Goal: Information Seeking & Learning: Learn about a topic

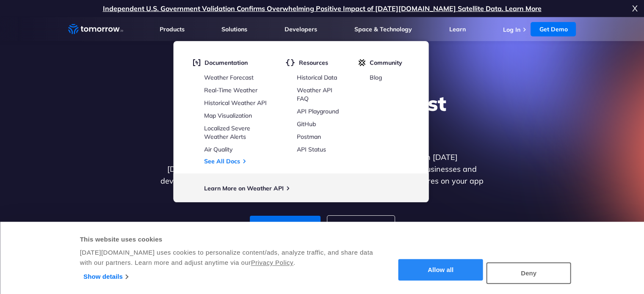
click at [454, 272] on button "Allow all" at bounding box center [440, 271] width 85 height 22
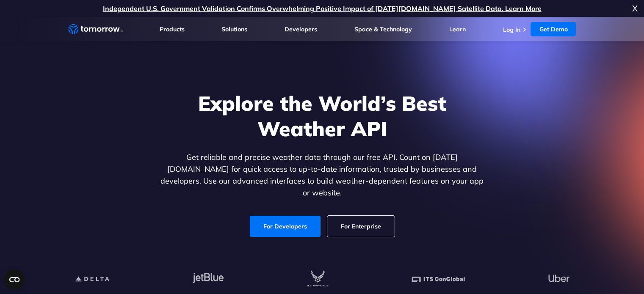
click at [633, 8] on span "X" at bounding box center [635, 8] width 6 height 17
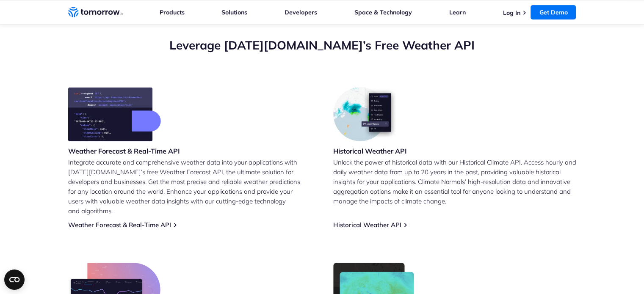
scroll to position [4037, 0]
